Goal: Task Accomplishment & Management: Manage account settings

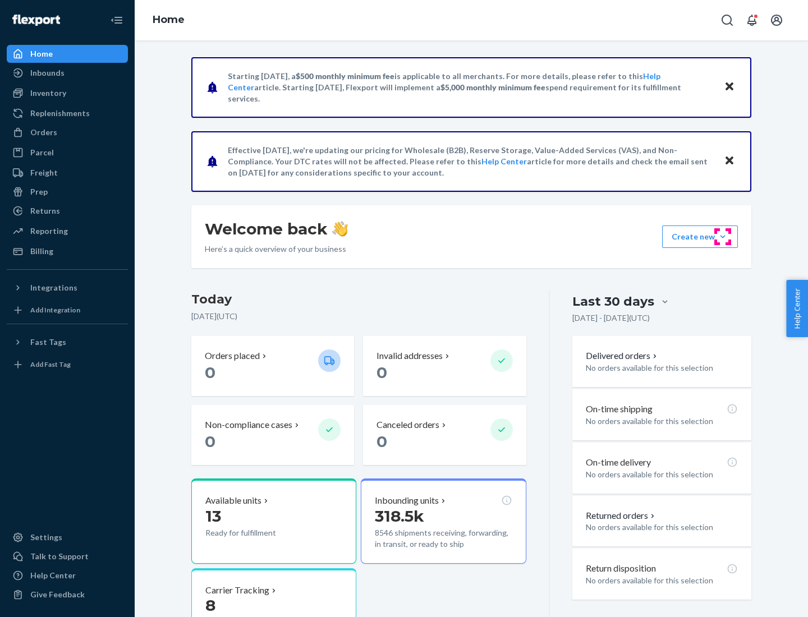
click at [723, 237] on button "Create new Create new inbound Create new order Create new product" at bounding box center [700, 237] width 76 height 22
click at [38, 192] on div "Prep" at bounding box center [38, 191] width 17 height 11
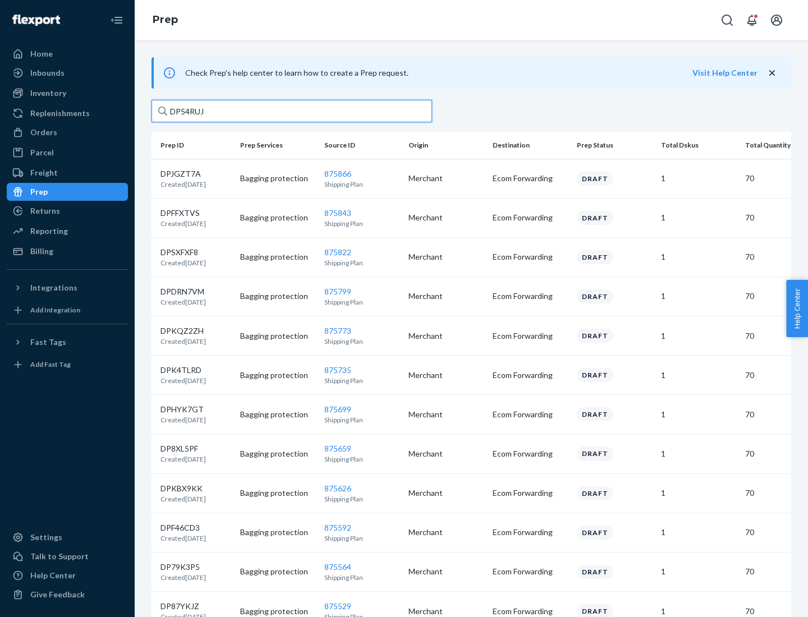
type input "DP54RUJL"
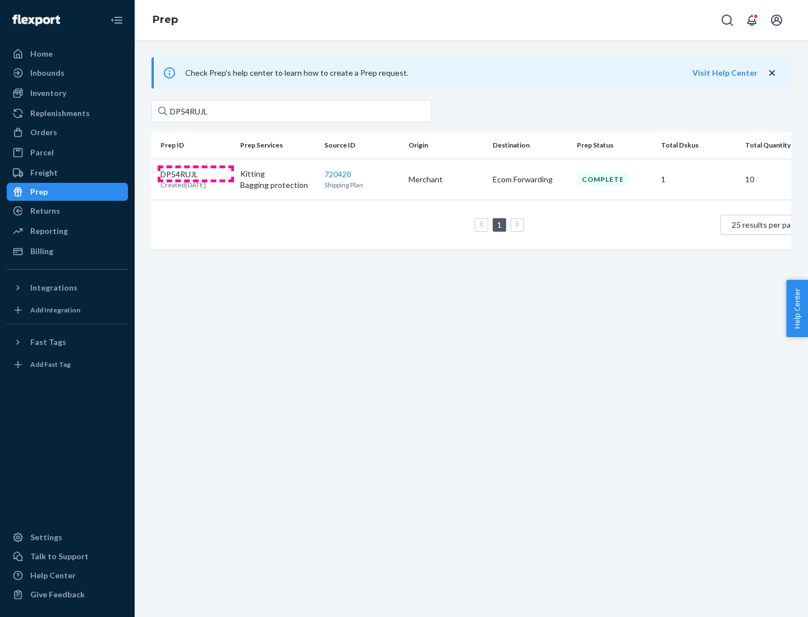
click at [196, 173] on p "DP54RUJL" at bounding box center [183, 174] width 45 height 11
